Goal: Information Seeking & Learning: Learn about a topic

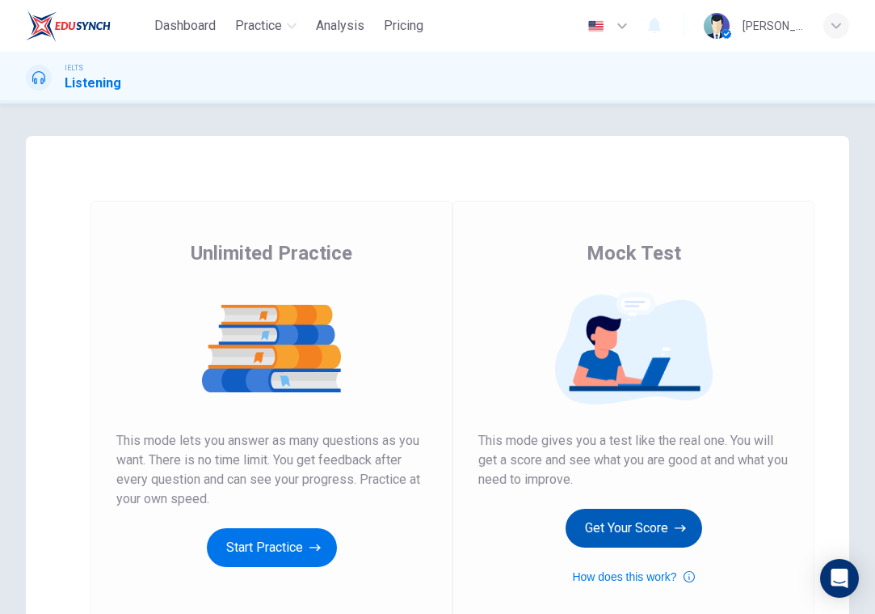
click at [657, 518] on button "Get Your Score" at bounding box center [634, 527] width 137 height 39
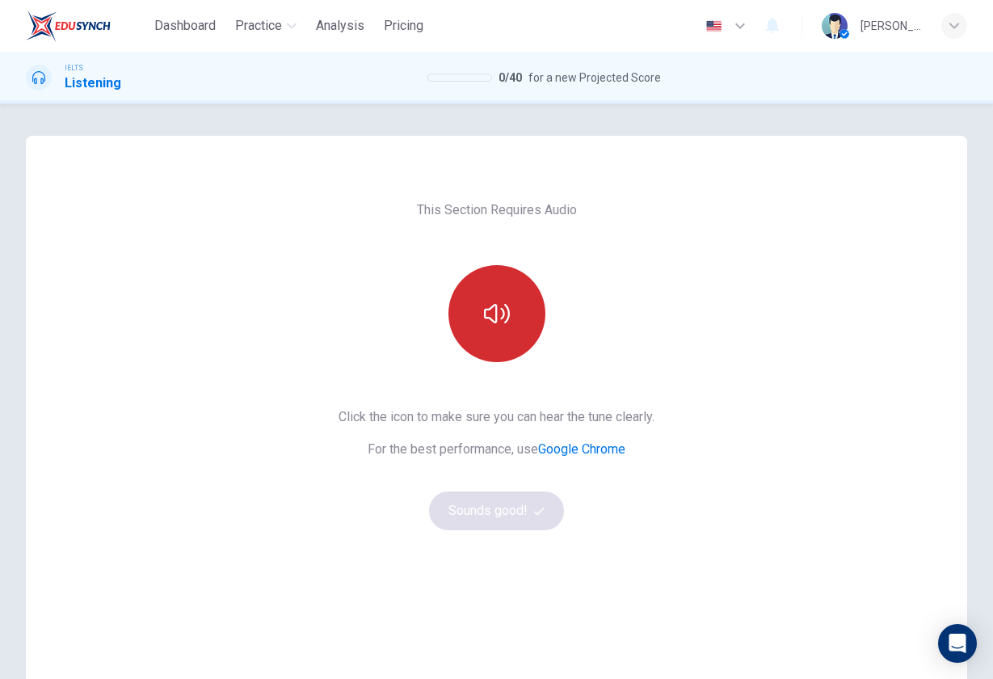
click at [517, 318] on button "button" at bounding box center [497, 313] width 97 height 97
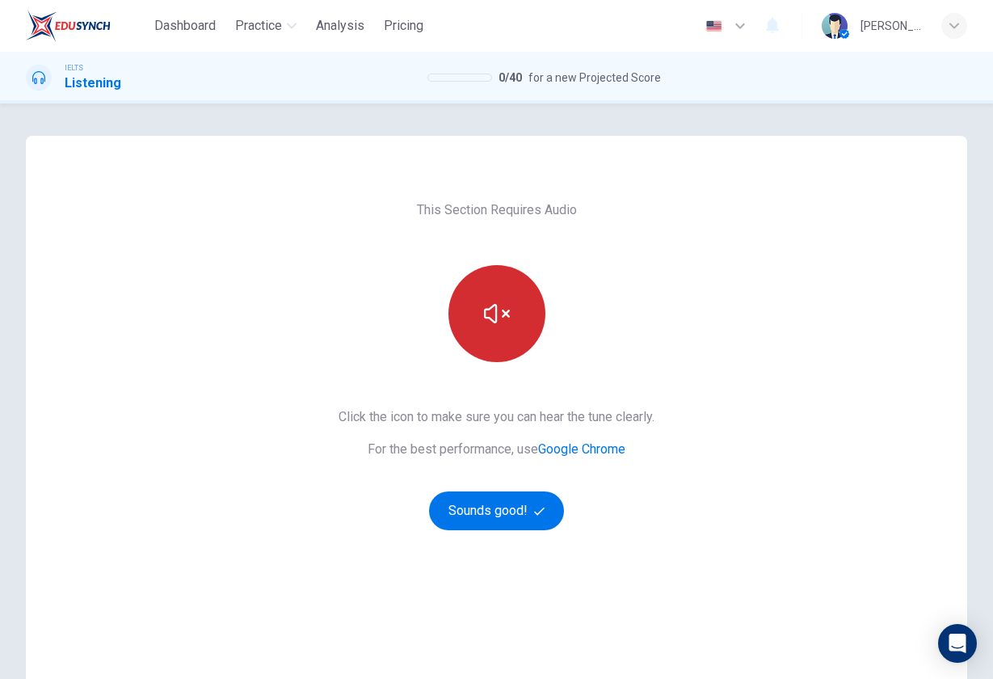
click at [517, 318] on button "button" at bounding box center [497, 313] width 97 height 97
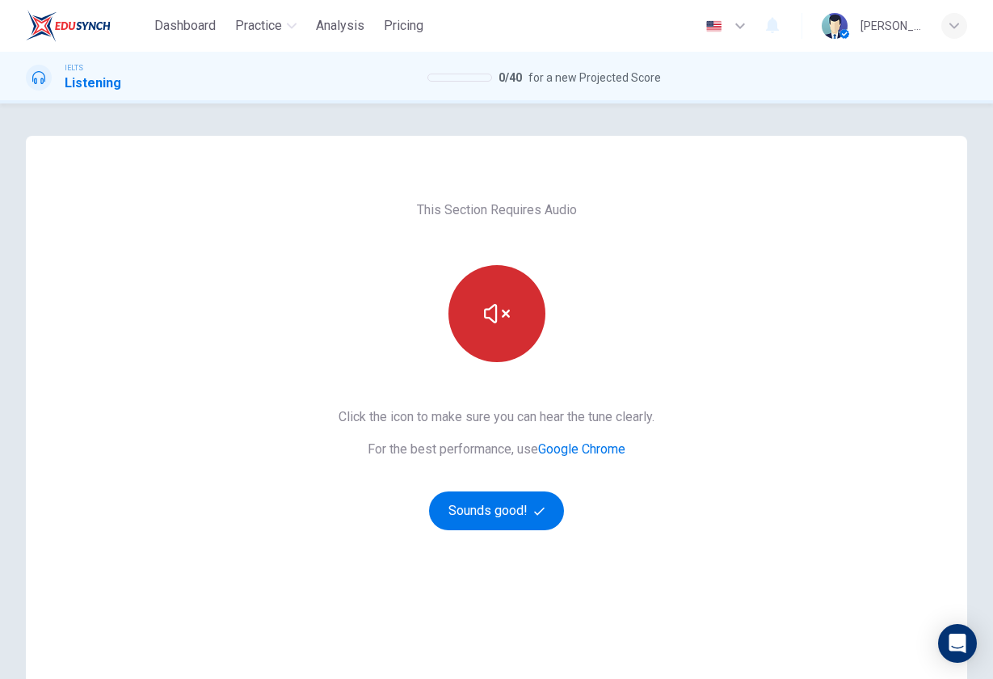
click at [517, 318] on button "button" at bounding box center [497, 313] width 97 height 97
click at [499, 315] on icon "button" at bounding box center [497, 314] width 26 height 26
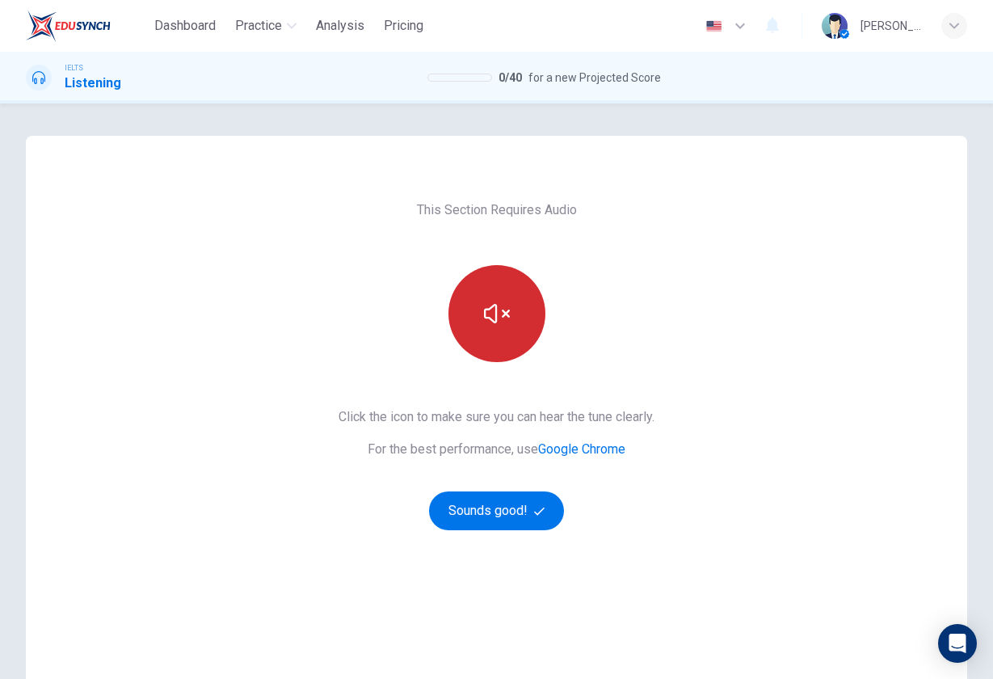
click at [499, 315] on icon "button" at bounding box center [497, 314] width 26 height 26
click at [500, 324] on icon "button" at bounding box center [497, 314] width 26 height 26
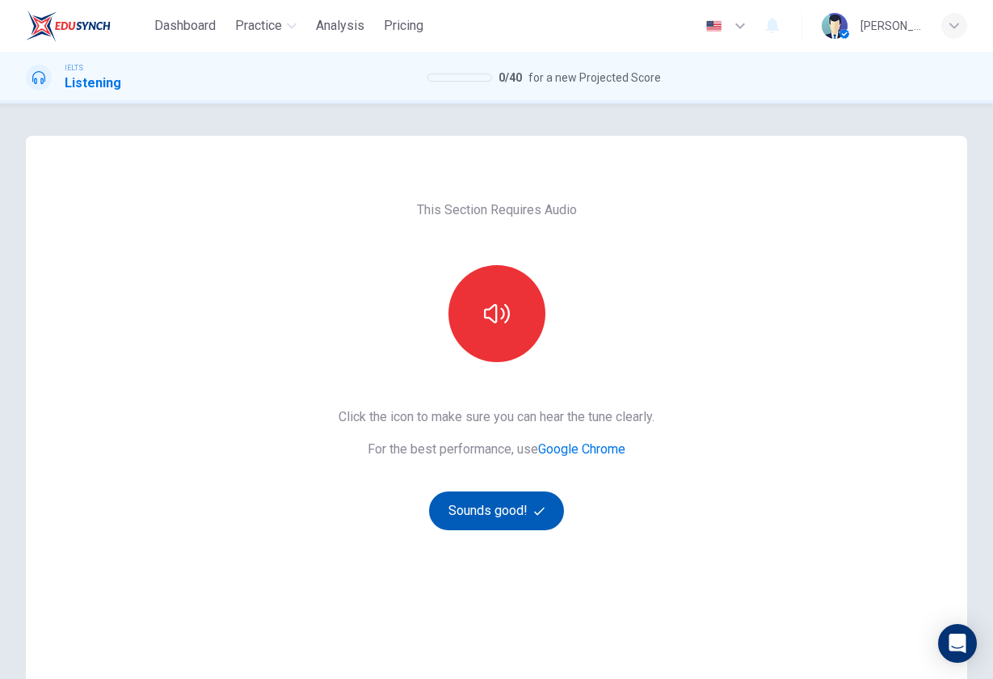
click at [525, 514] on button "Sounds good!" at bounding box center [497, 510] width 136 height 39
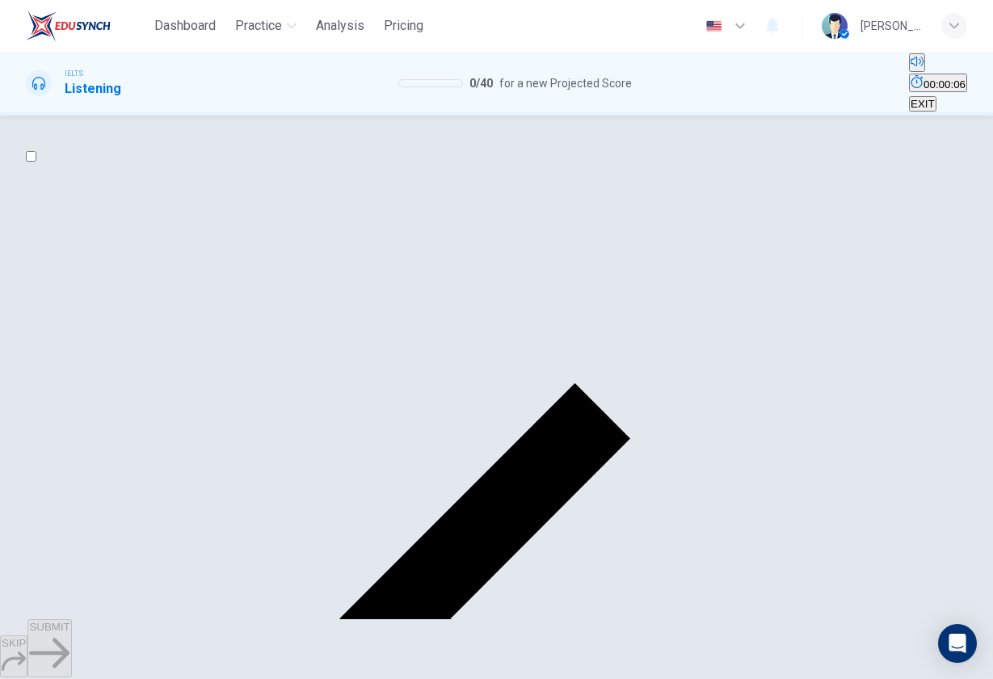
click at [36, 162] on input "checkbox" at bounding box center [31, 156] width 11 height 11
checkbox input "false"
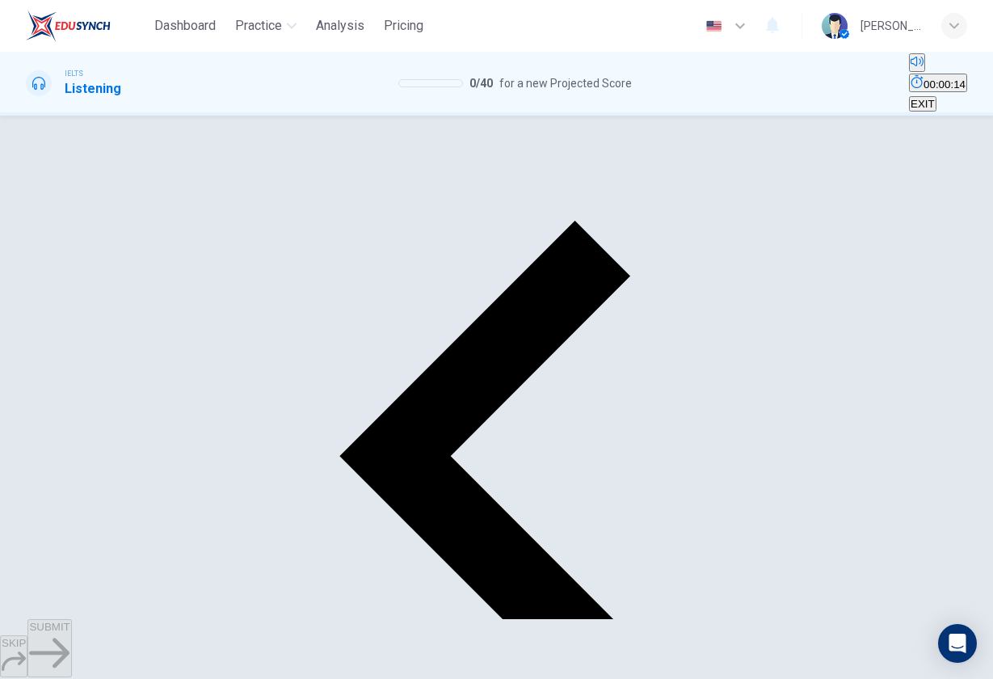
scroll to position [107, 0]
click at [163, 426] on body "Dashboard Practice Analysis Pricing English en ​ [PERSON_NAME] IELTS Listening …" at bounding box center [496, 339] width 993 height 679
type input "G"
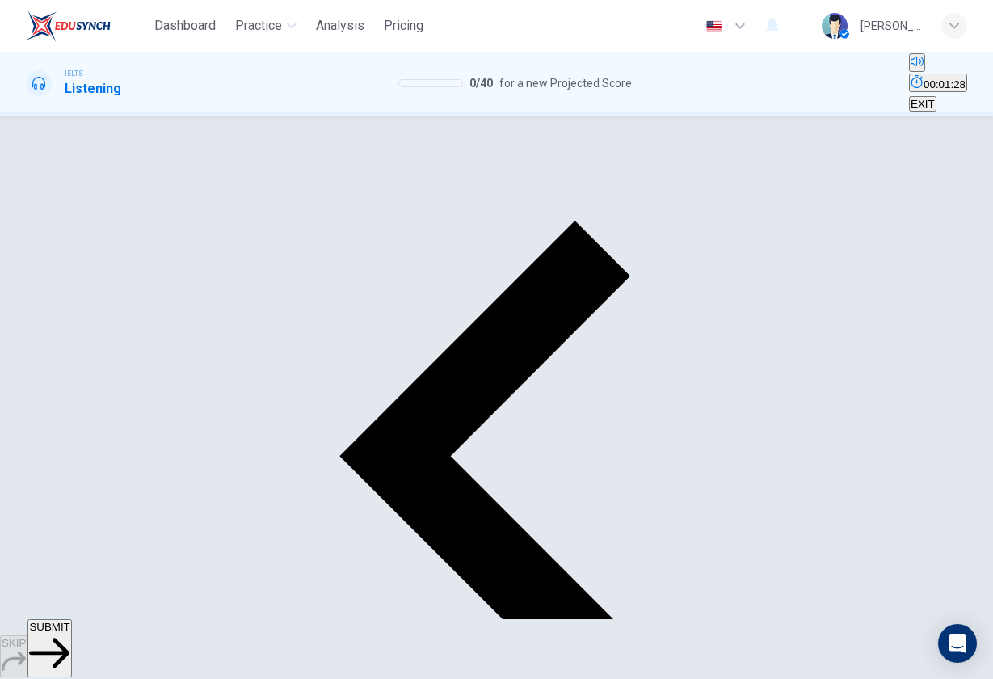
click at [160, 468] on body "Dashboard Practice Analysis Pricing English en ​ [PERSON_NAME] IELTS Listening …" at bounding box center [496, 339] width 993 height 679
type input "E"
click at [168, 448] on body "Dashboard Practice Analysis Pricing English en ​ [PERSON_NAME] IELTS Listening …" at bounding box center [496, 339] width 993 height 679
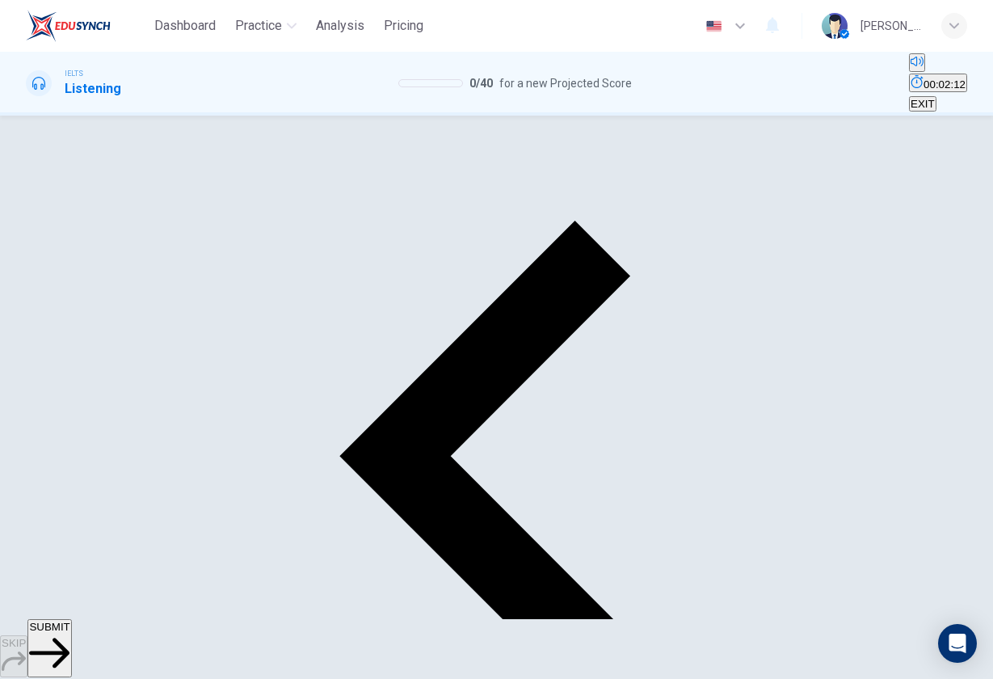
type input "B"
click at [164, 485] on body "Dashboard Practice Analysis Pricing English en ​ [PERSON_NAME] IELTS Listening …" at bounding box center [496, 339] width 993 height 679
type input "D"
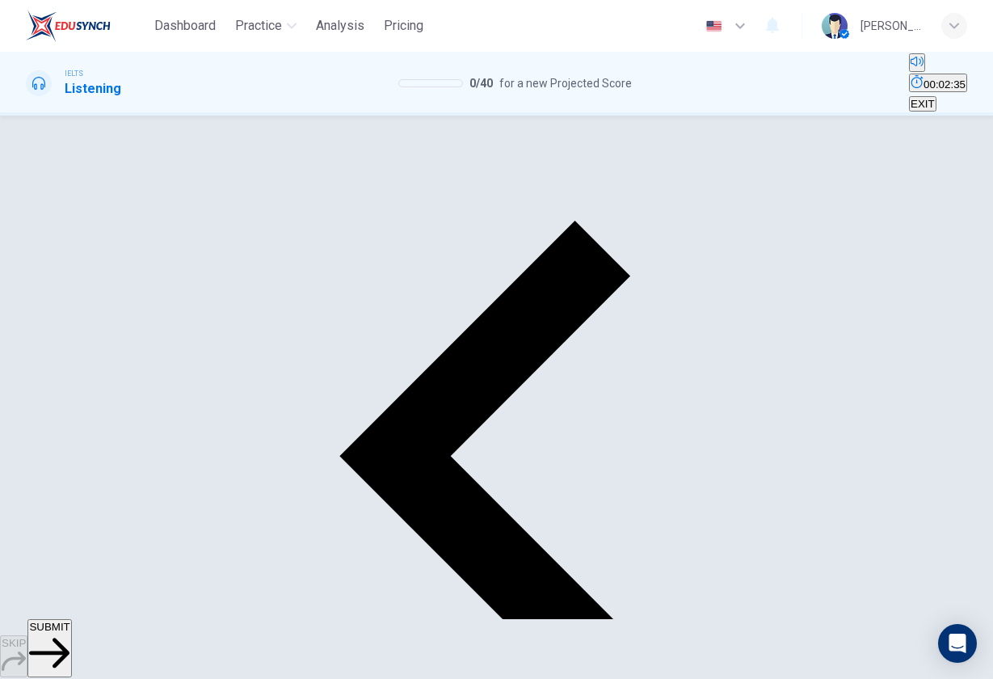
click at [158, 535] on body "Dashboard Practice Analysis Pricing English en ​ [PERSON_NAME] IELTS Listening …" at bounding box center [496, 339] width 993 height 679
click at [311, 613] on div at bounding box center [496, 679] width 993 height 0
click at [122, 546] on body "Dashboard Practice Analysis Pricing English en ​ [PERSON_NAME] IELTS Listening …" at bounding box center [496, 339] width 993 height 679
click at [343, 613] on div at bounding box center [496, 679] width 993 height 0
click at [163, 537] on body "Dashboard Practice Analysis Pricing English en ​ [PERSON_NAME] IELTS Listening …" at bounding box center [496, 339] width 993 height 679
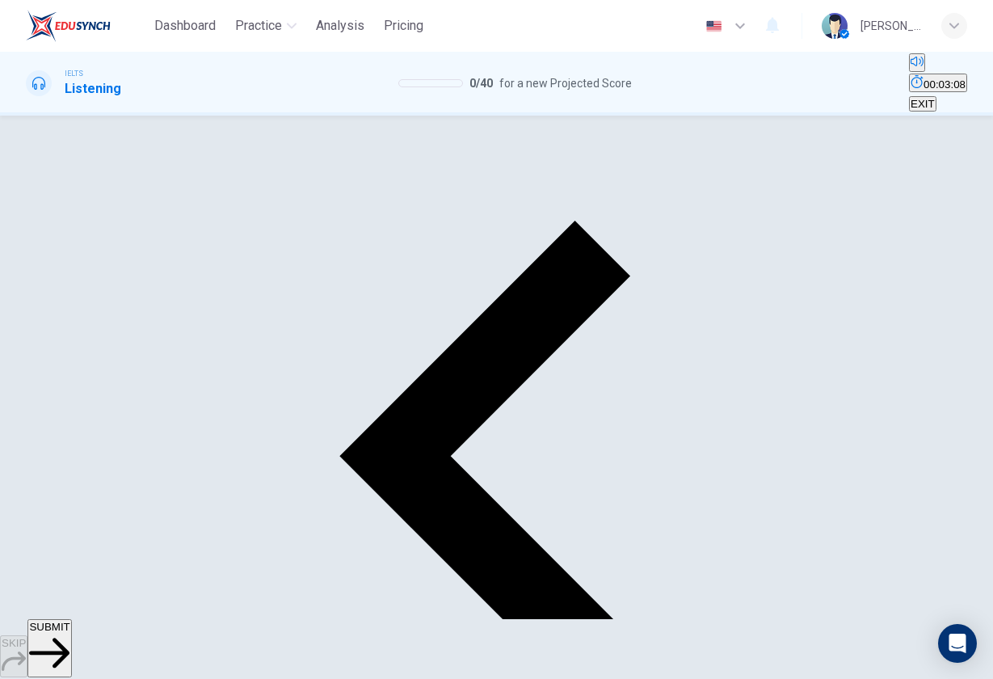
click at [175, 613] on li "A" at bounding box center [496, 688] width 993 height 19
type input "A"
click at [70, 613] on span "SUBMIT" at bounding box center [49, 627] width 40 height 12
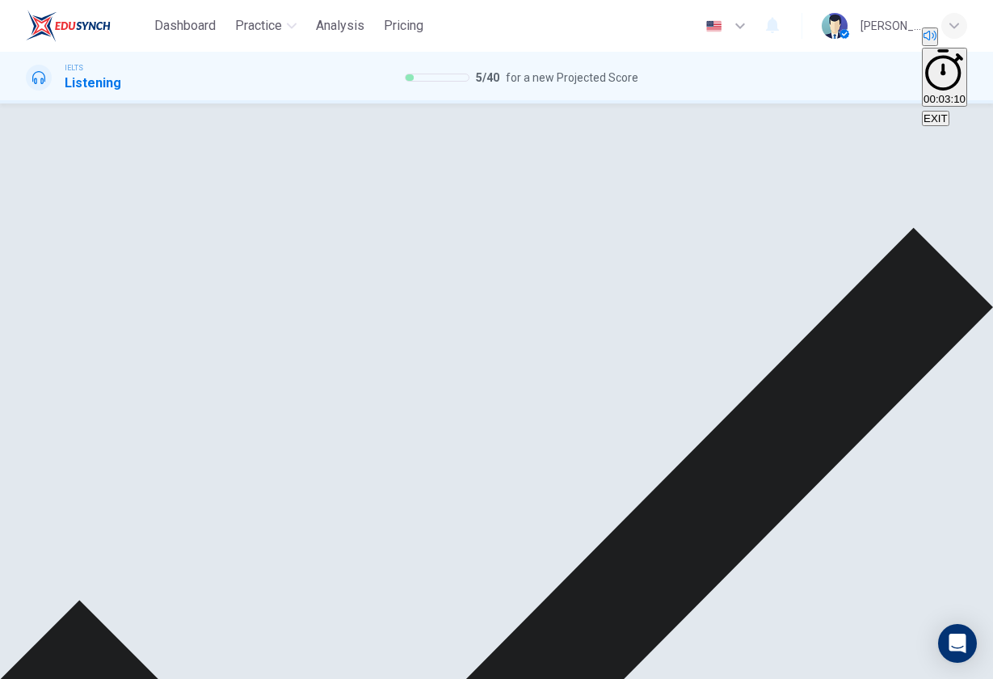
scroll to position [11, 0]
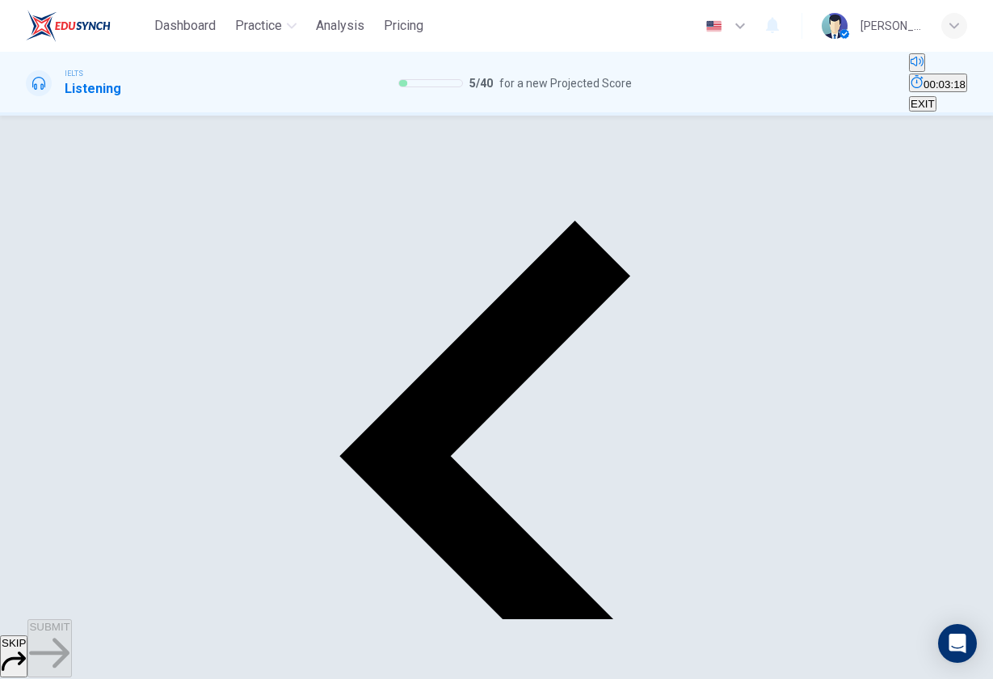
click at [71, 613] on button "SUBMIT" at bounding box center [49, 648] width 44 height 58
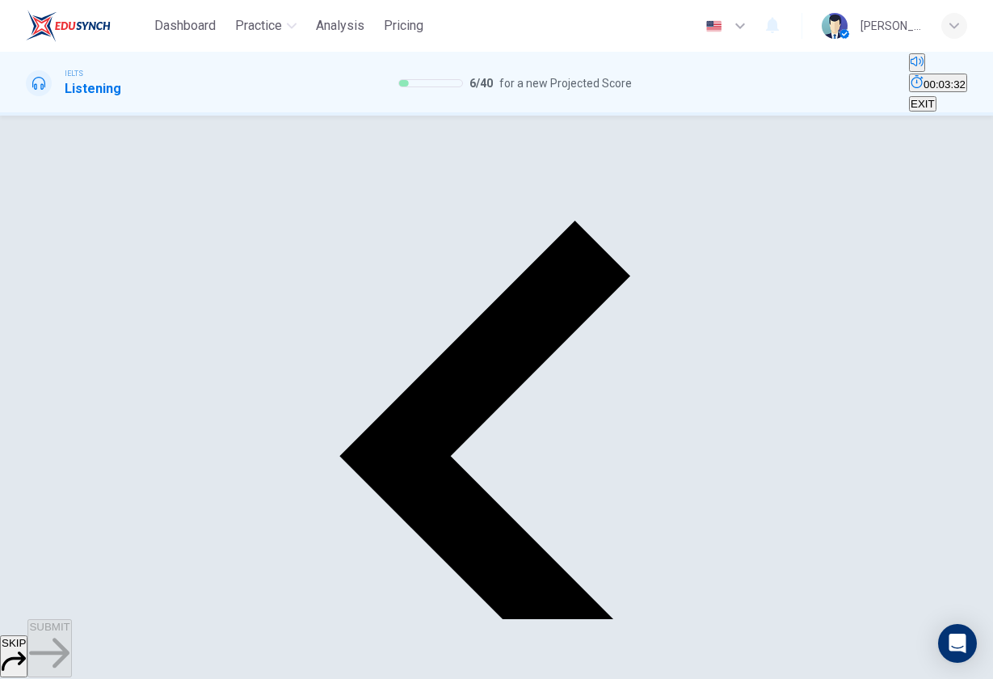
click at [70, 613] on span "SUBMIT" at bounding box center [49, 627] width 40 height 12
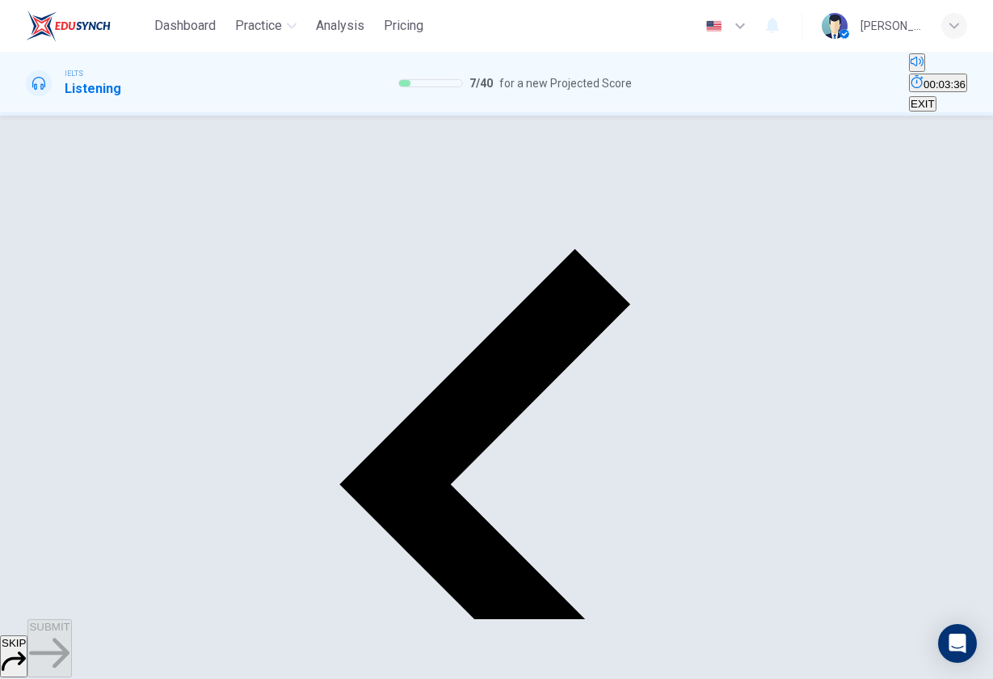
scroll to position [138, 0]
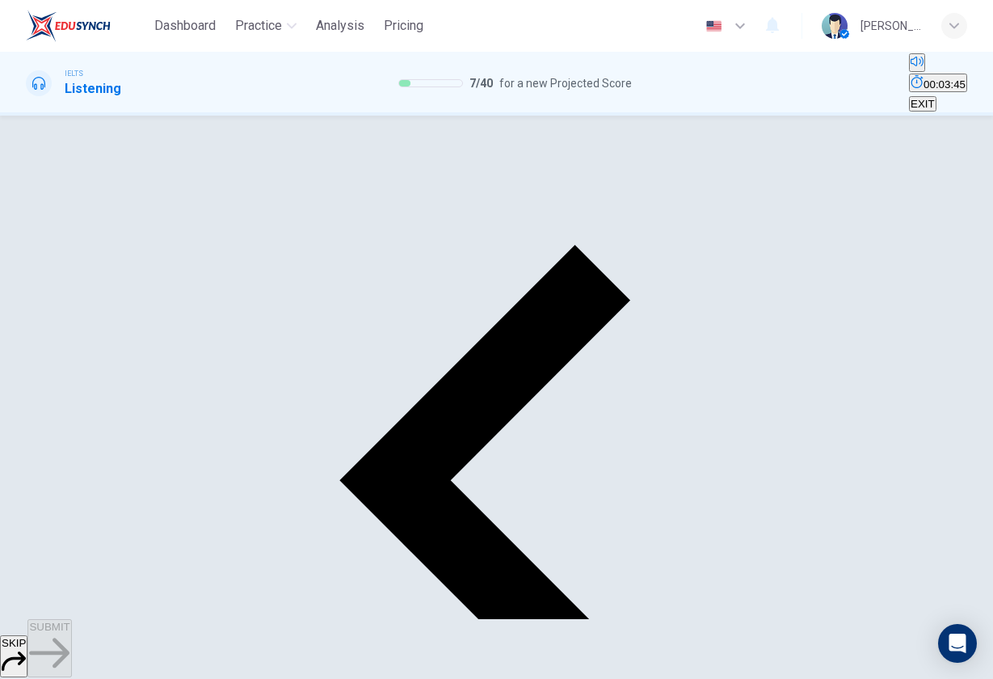
click at [70, 613] on span "SUBMIT" at bounding box center [49, 627] width 40 height 12
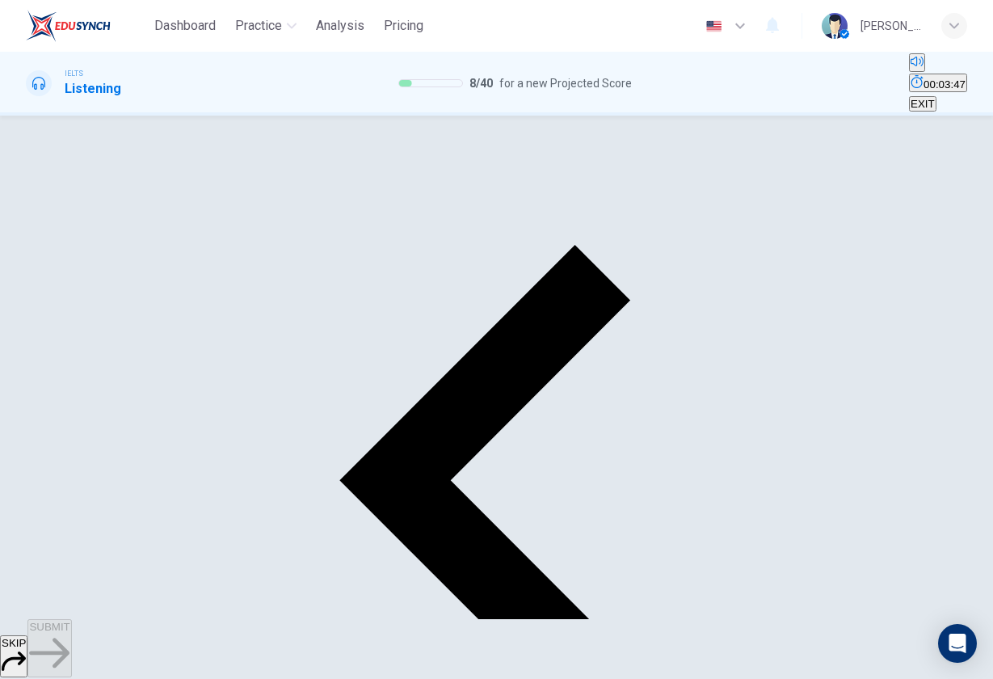
click at [70, 613] on span "SUBMIT" at bounding box center [49, 627] width 40 height 12
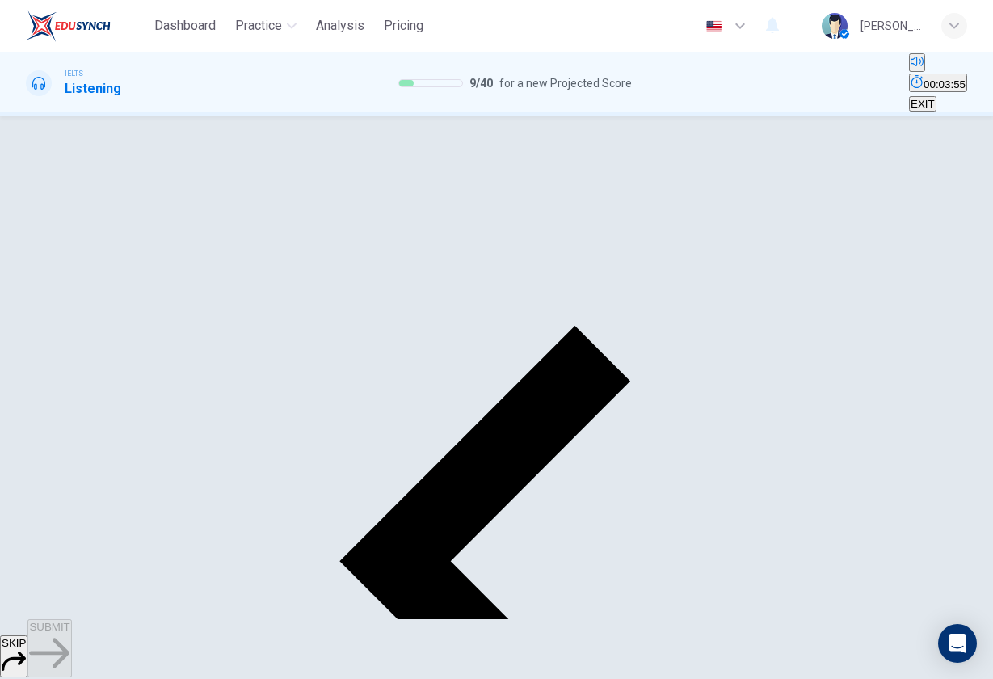
scroll to position [68, 0]
click at [36, 104] on input "checkbox" at bounding box center [31, 99] width 11 height 11
checkbox input "false"
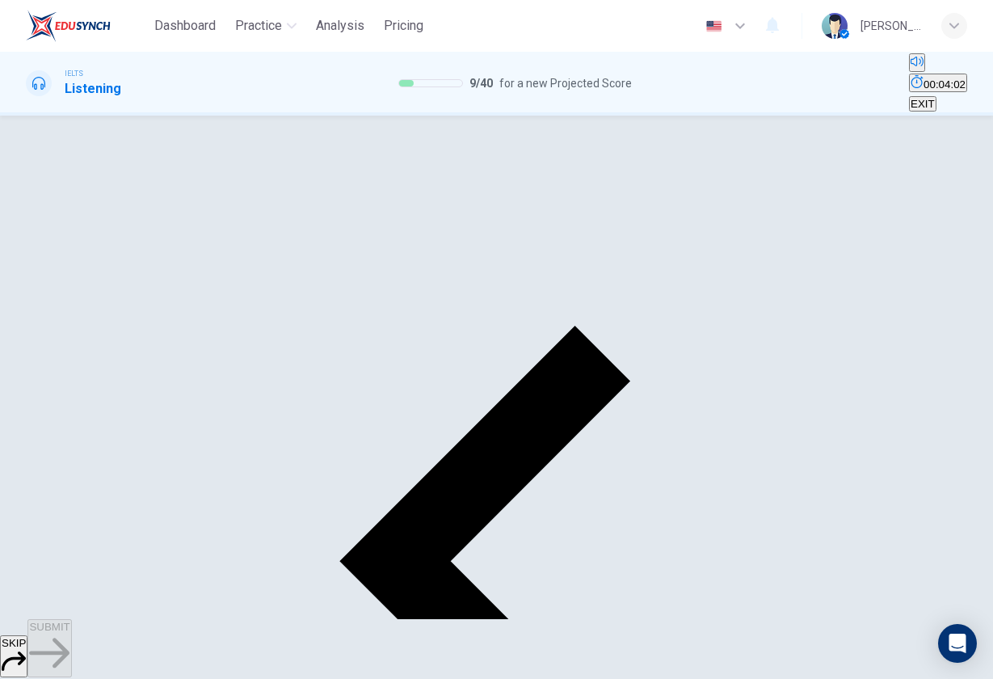
scroll to position [112, 0]
type input "19.7"
click at [36, 104] on input "checkbox" at bounding box center [31, 99] width 11 height 11
checkbox input "true"
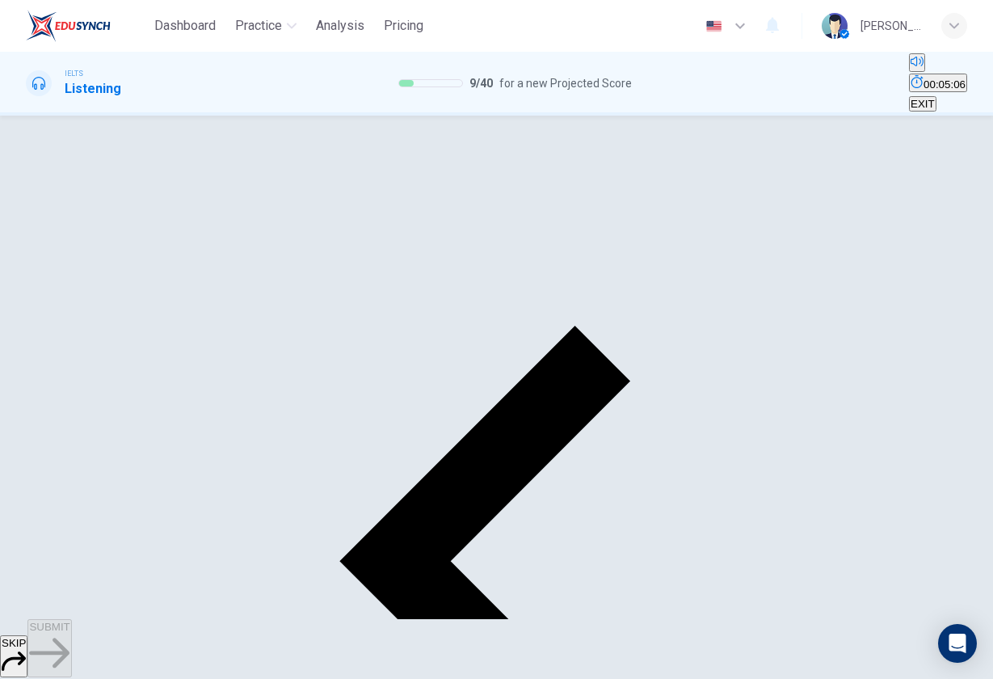
scroll to position [91, 0]
type input "23"
